Goal: Transaction & Acquisition: Purchase product/service

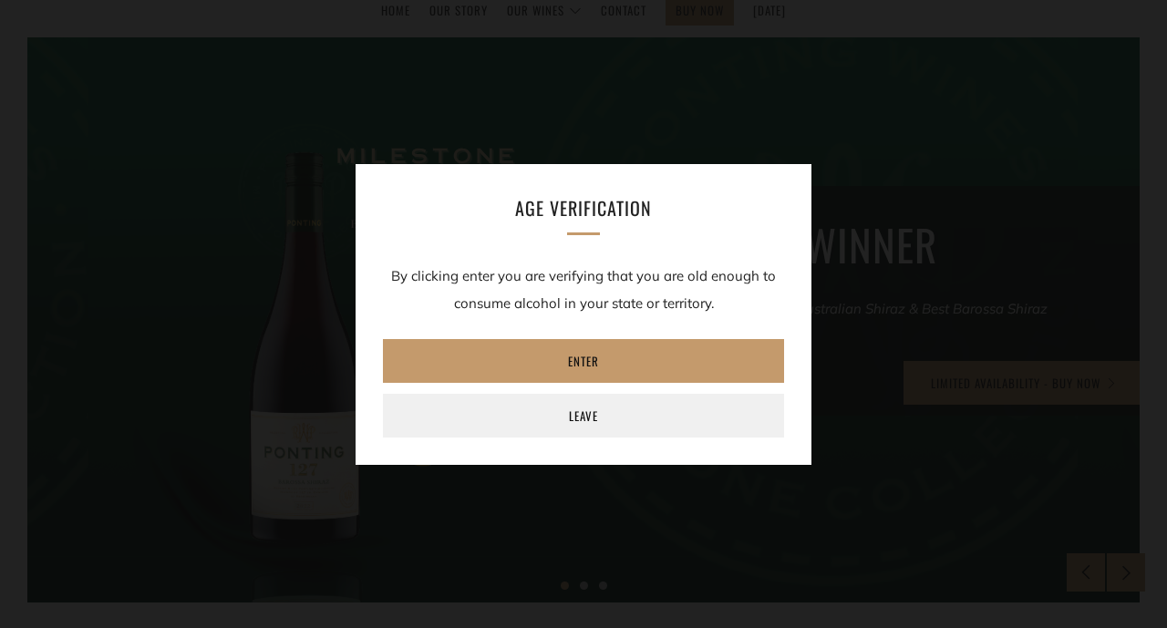
scroll to position [253, 0]
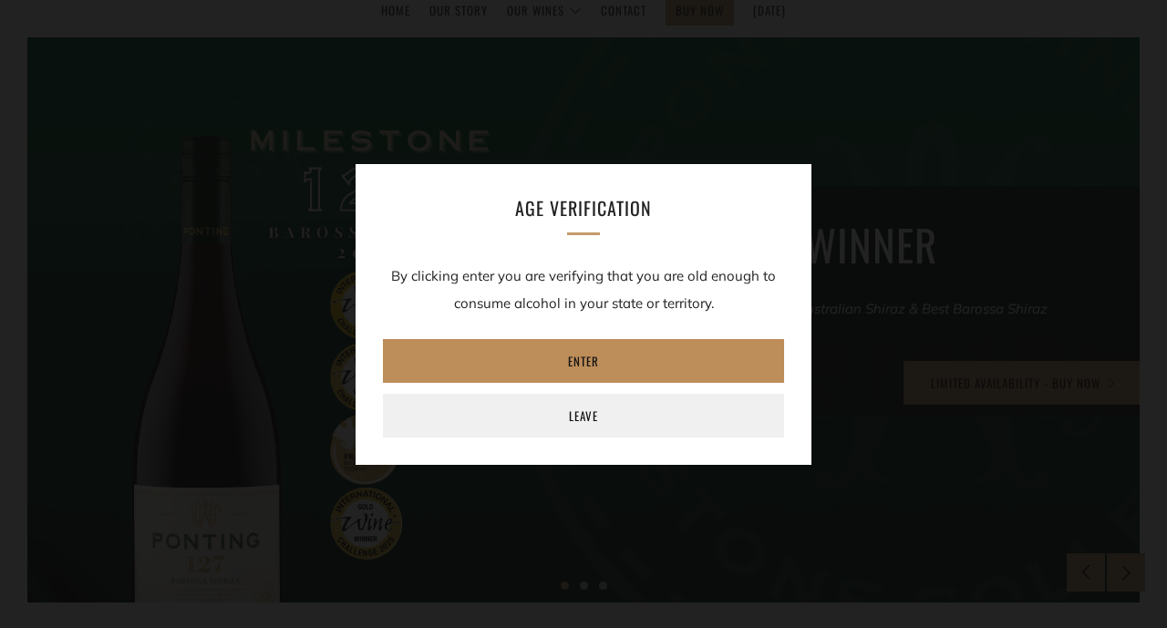
click at [584, 360] on link "Enter" at bounding box center [583, 361] width 401 height 44
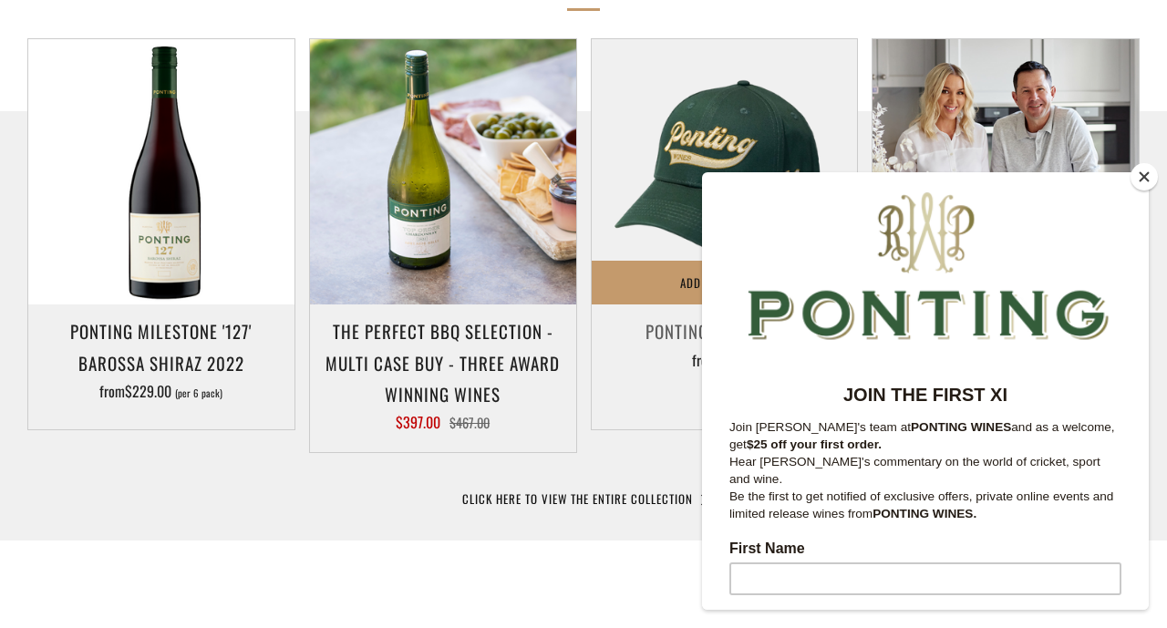
scroll to position [953, 0]
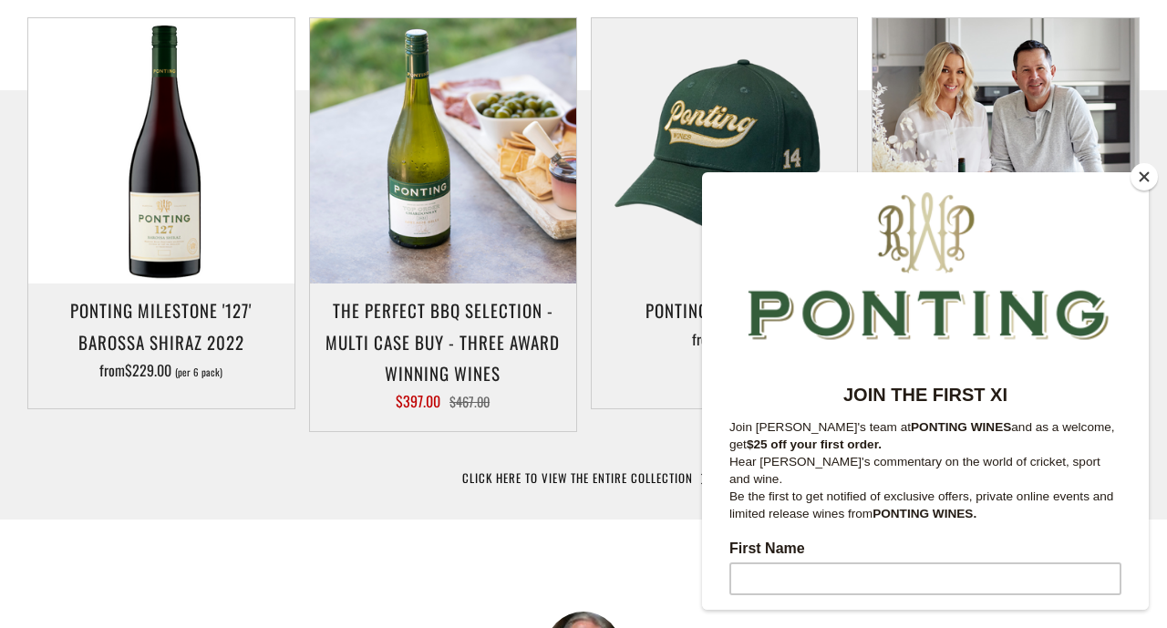
click at [1131, 175] on button "Close" at bounding box center [1144, 176] width 27 height 27
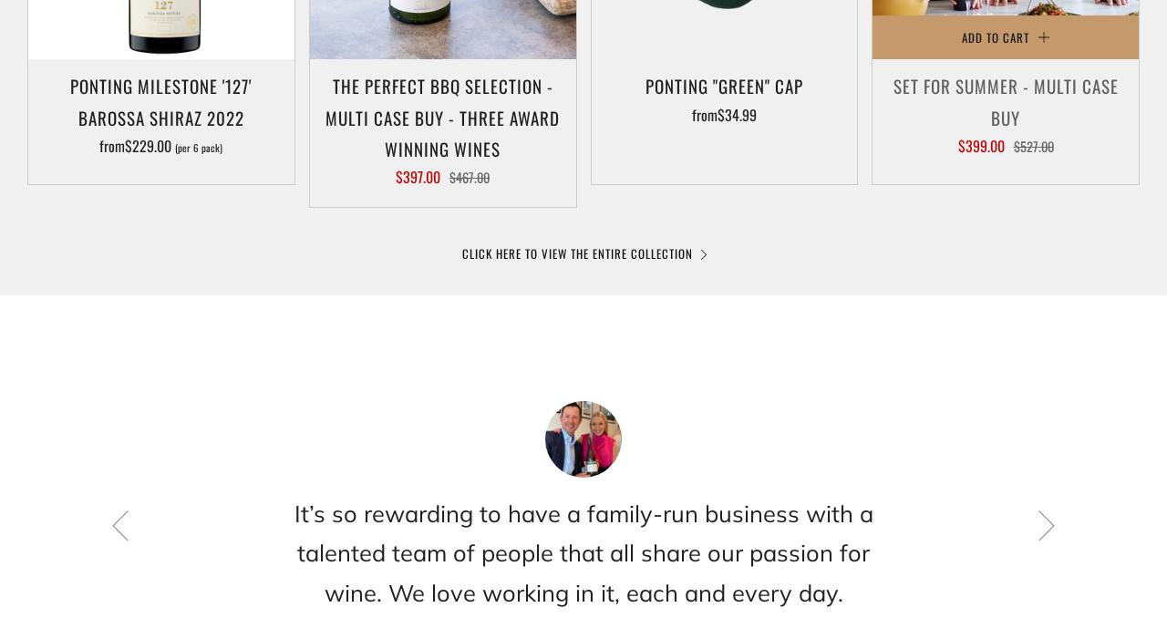
scroll to position [1105, 0]
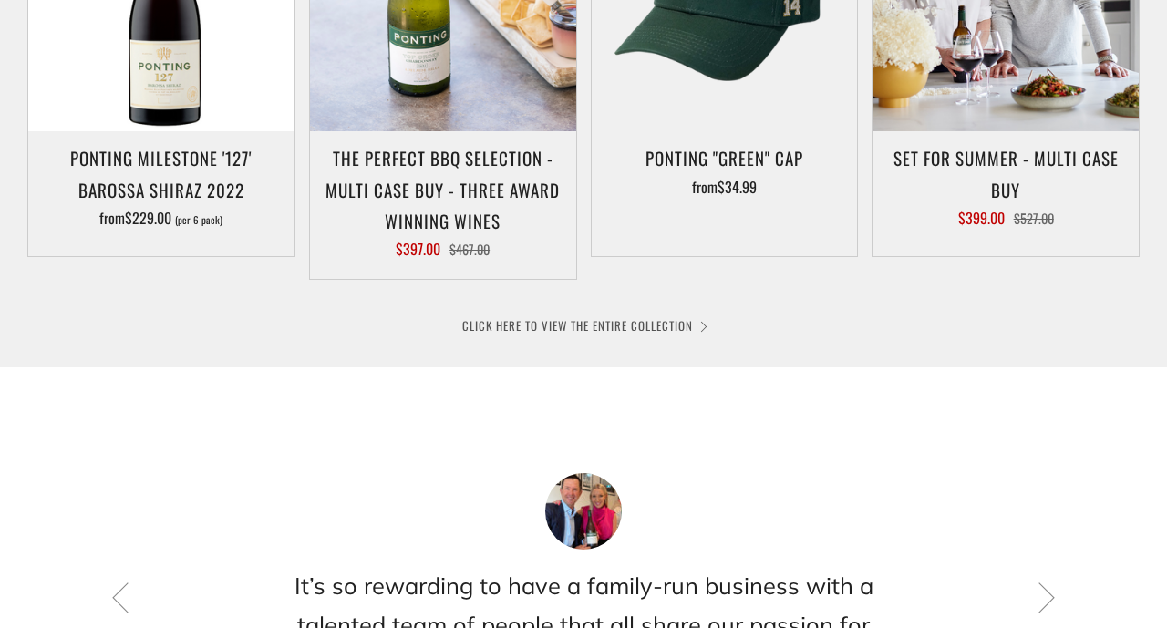
click at [702, 331] on link "CLICK HERE TO VIEW THE ENTIRE COLLECTION" at bounding box center [583, 325] width 243 height 18
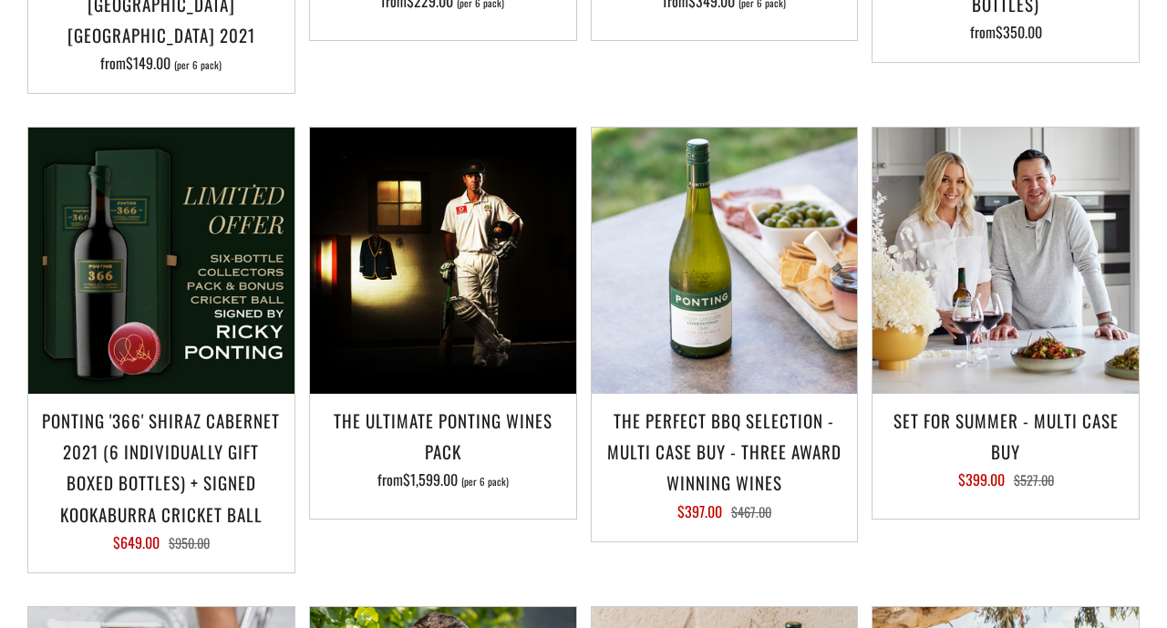
scroll to position [1519, 0]
